Goal: Check status

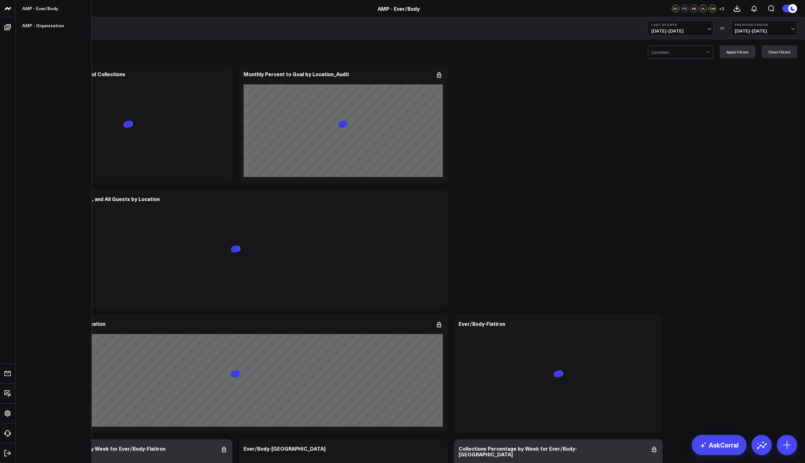
click at [6, 9] on icon at bounding box center [6, 8] width 3 height 3
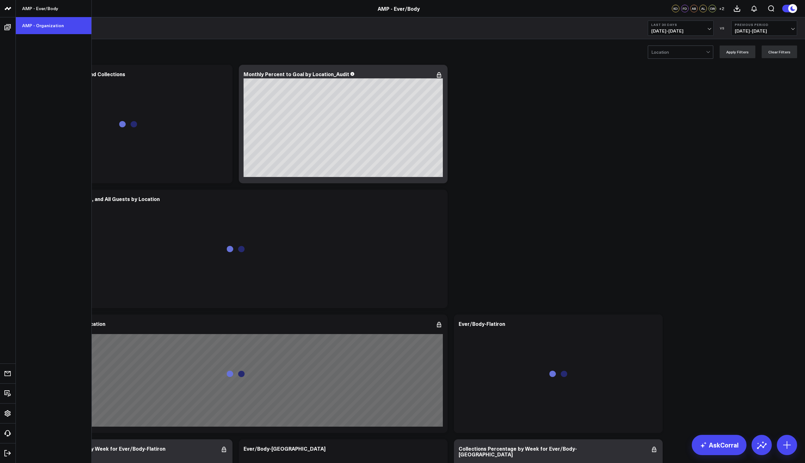
click at [34, 25] on link "AMP - Organization" at bounding box center [54, 25] width 76 height 17
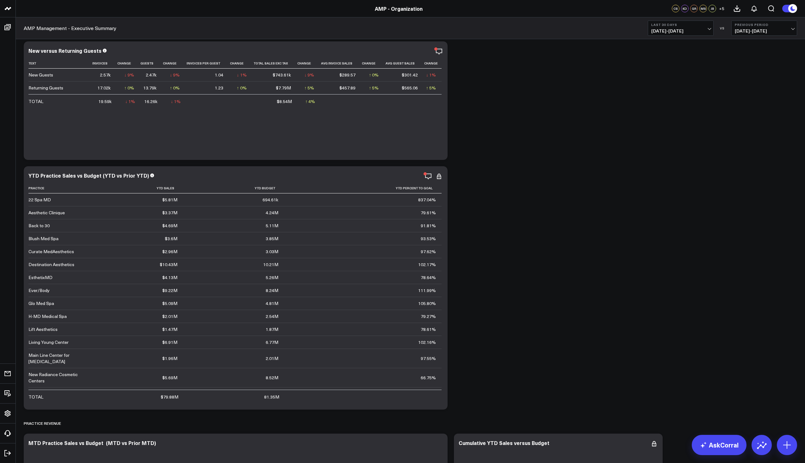
scroll to position [379, 0]
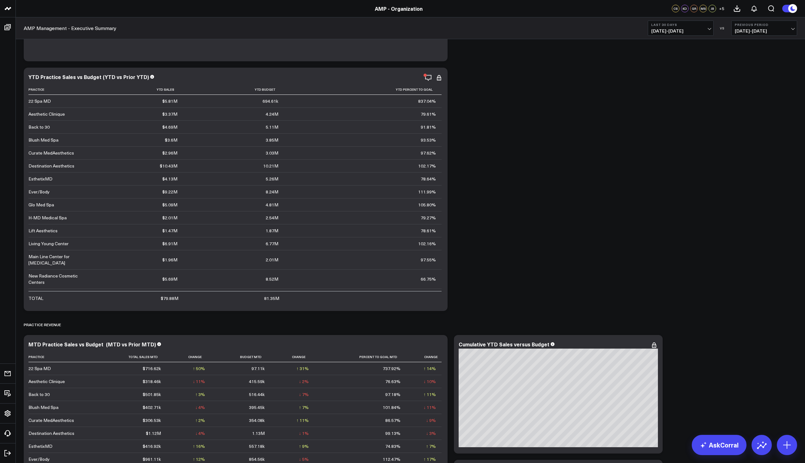
click at [709, 25] on b "Last 30 Days" at bounding box center [680, 25] width 59 height 4
click at [669, 168] on link "MTD" at bounding box center [680, 165] width 65 height 12
